Goal: Task Accomplishment & Management: Manage account settings

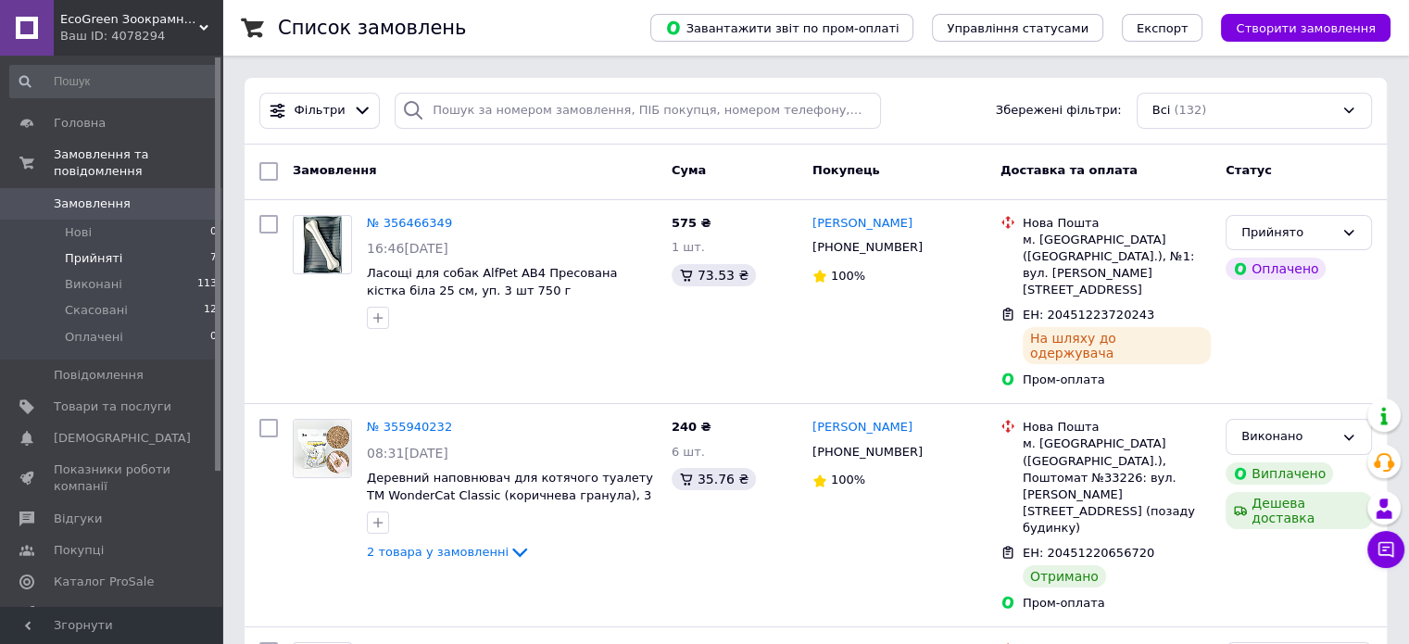
click at [82, 250] on span "Прийняті" at bounding box center [93, 258] width 57 height 17
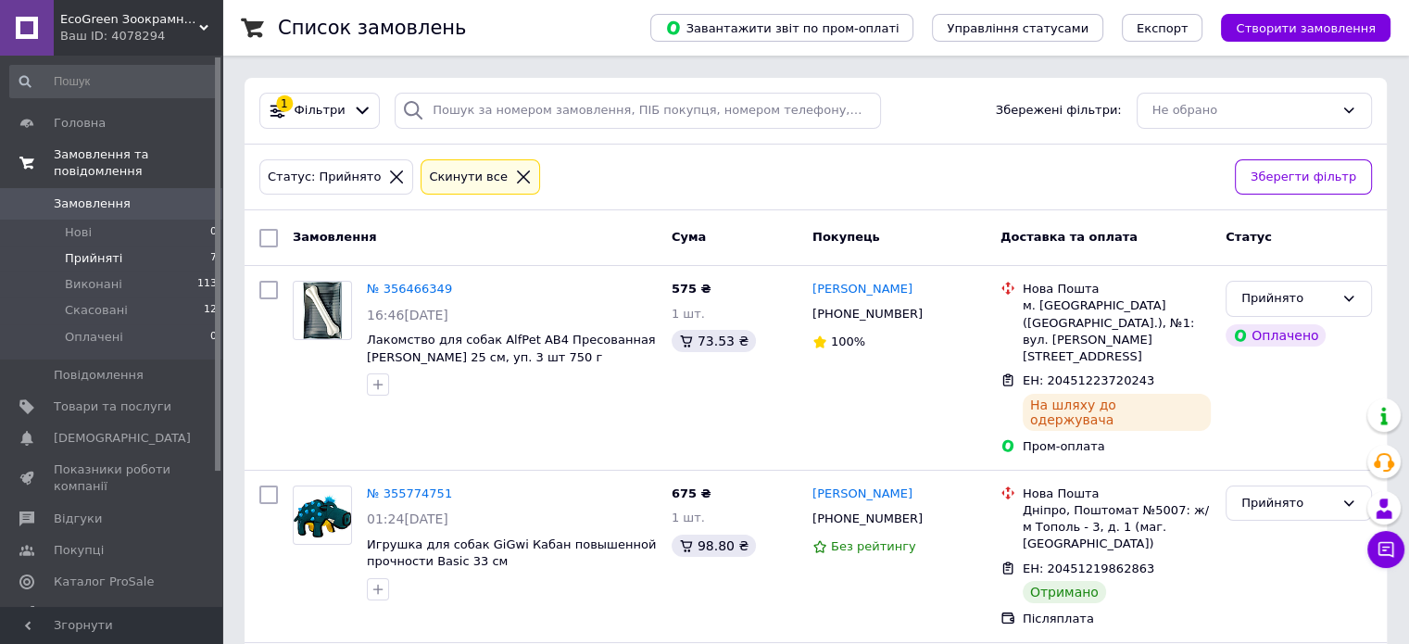
click at [97, 148] on span "Замовлення та повідомлення" at bounding box center [138, 162] width 169 height 33
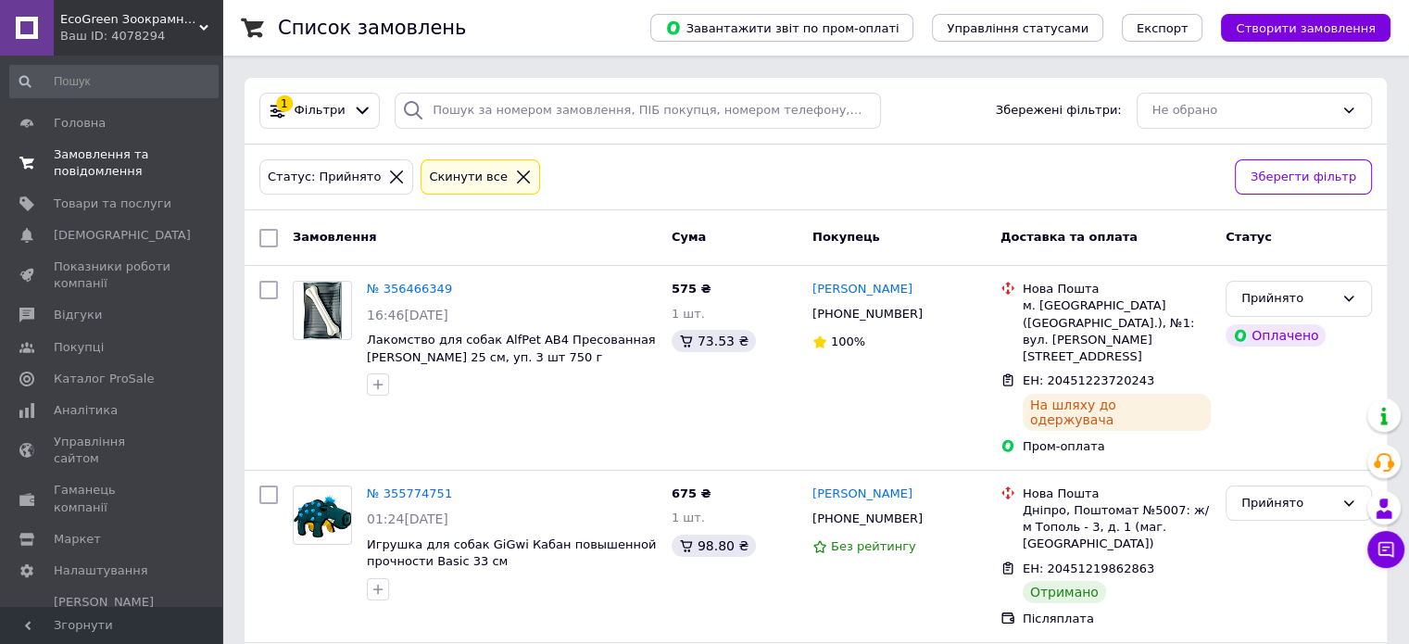
click at [90, 155] on span "Замовлення та повідомлення" at bounding box center [113, 162] width 118 height 33
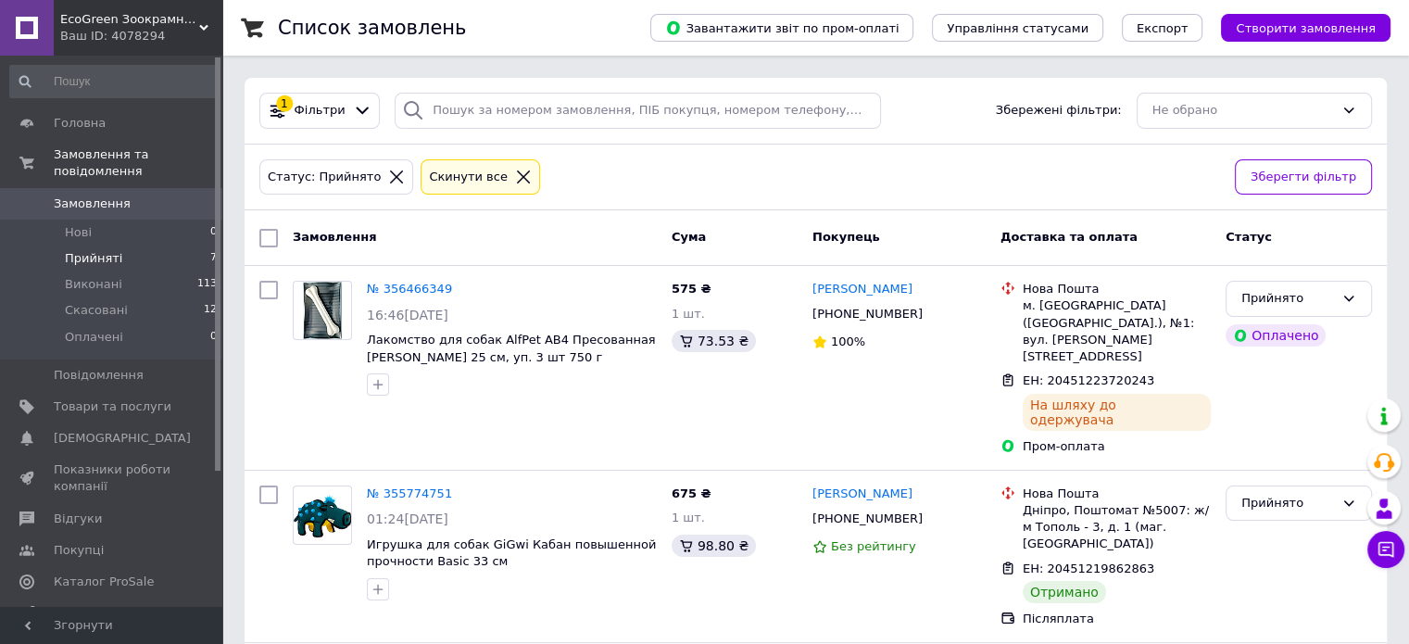
click at [77, 195] on span "Замовлення" at bounding box center [92, 203] width 77 height 17
